Goal: Book appointment/travel/reservation

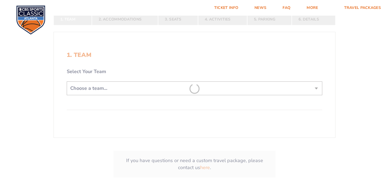
scroll to position [136, 0]
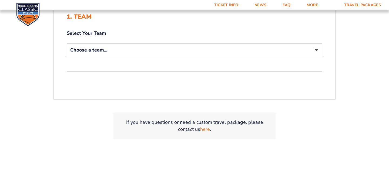
click at [107, 52] on select "Choose a team... [US_STATE] Wildcats [US_STATE] State Buckeyes [US_STATE] Tar H…" at bounding box center [195, 50] width 256 height 14
select select "12756"
click at [67, 43] on select "Choose a team... [US_STATE] Wildcats [US_STATE] State Buckeyes [US_STATE] Tar H…" at bounding box center [195, 50] width 256 height 14
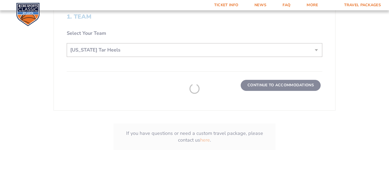
scroll to position [159, 0]
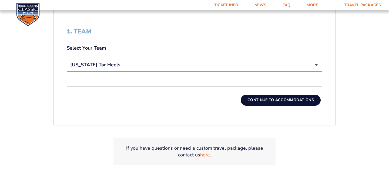
click at [253, 97] on button "Continue To Accommodations" at bounding box center [281, 100] width 80 height 11
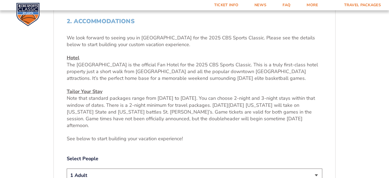
scroll to position [196, 0]
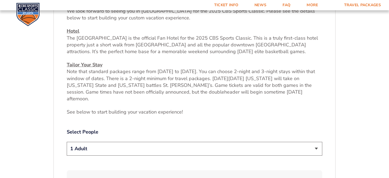
click at [136, 142] on select "1 Adult 2 Adults 3 Adults 4 Adults 2 Adults + 1 Child 2 Adults + 2 Children 2 A…" at bounding box center [195, 149] width 256 height 14
select select "4 Adults"
click at [67, 142] on select "1 Adult 2 Adults 3 Adults 4 Adults 2 Adults + 1 Child 2 Adults + 2 Children 2 A…" at bounding box center [195, 149] width 256 height 14
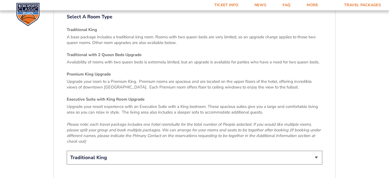
scroll to position [782, 0]
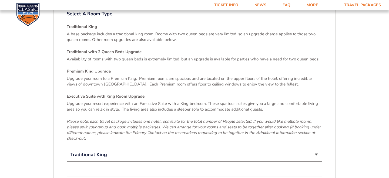
click at [114, 148] on select "Traditional King Traditional with 2 Queen Beds Upgrade (+$95 per night) Premium…" at bounding box center [195, 155] width 256 height 14
click at [67, 148] on select "Traditional King Traditional with 2 Queen Beds Upgrade (+$95 per night) Premium…" at bounding box center [195, 155] width 256 height 14
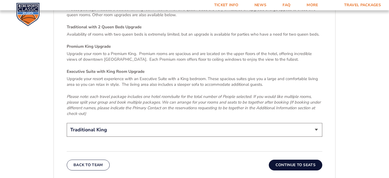
click at [303, 152] on div "Back To Team Continue To Seats" at bounding box center [195, 161] width 256 height 19
click at [302, 160] on button "Continue To Seats" at bounding box center [296, 165] width 54 height 11
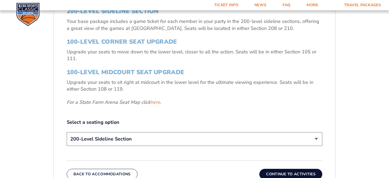
scroll to position [205, 0]
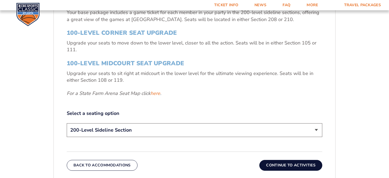
click at [180, 133] on select "200-Level Sideline Section 100-Level Corner Seat Upgrade (+$120 per person) 100…" at bounding box center [195, 130] width 256 height 14
click at [67, 123] on select "200-Level Sideline Section 100-Level Corner Seat Upgrade (+$120 per person) 100…" at bounding box center [195, 130] width 256 height 14
click at [281, 164] on button "Continue To Activities" at bounding box center [290, 165] width 63 height 11
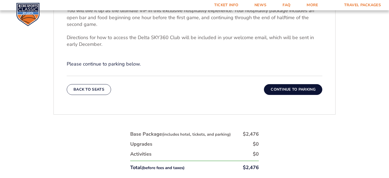
scroll to position [218, 0]
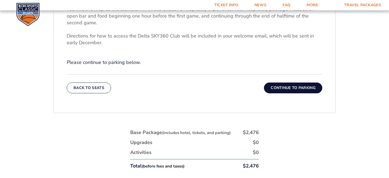
click at [283, 89] on button "Continue To Parking" at bounding box center [293, 88] width 58 height 11
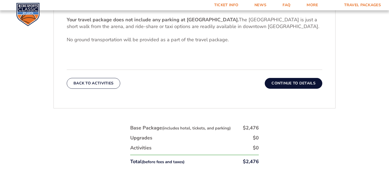
click at [293, 85] on button "Continue To Details" at bounding box center [294, 83] width 58 height 11
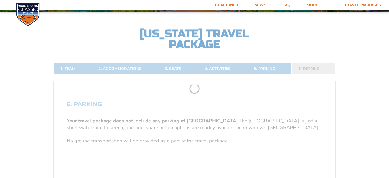
scroll to position [84, 0]
